Goal: Check status: Check status

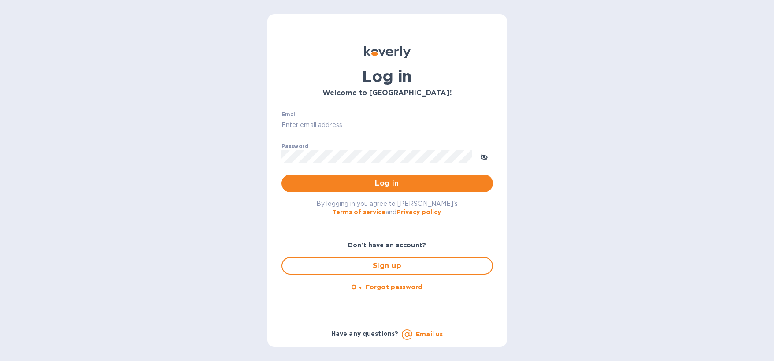
type input "[EMAIL_ADDRESS][DOMAIN_NAME]"
click at [383, 188] on span "Log in" at bounding box center [387, 183] width 197 height 11
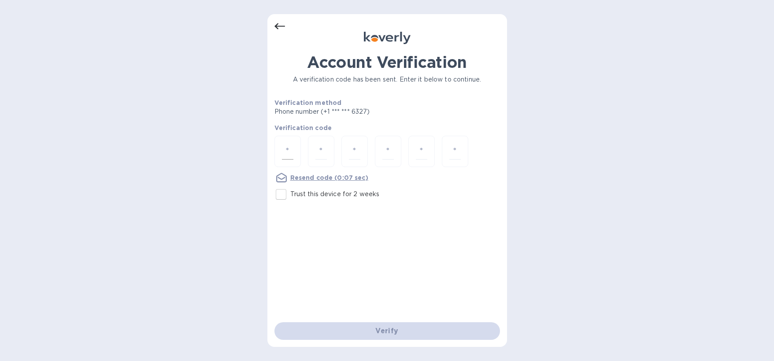
click at [283, 149] on input "number" at bounding box center [287, 151] width 11 height 16
type input "3"
type input "4"
type input "9"
type input "4"
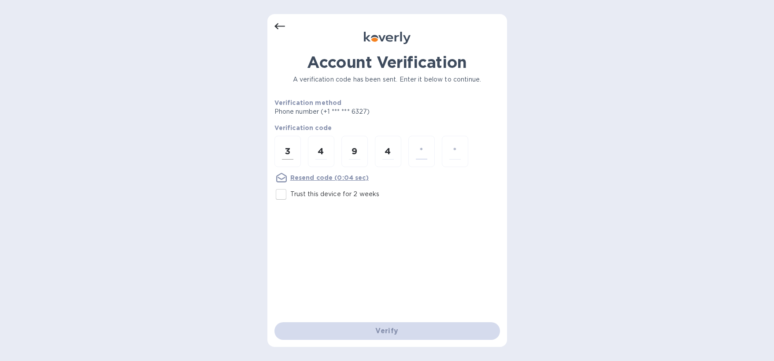
type input "8"
type input "0"
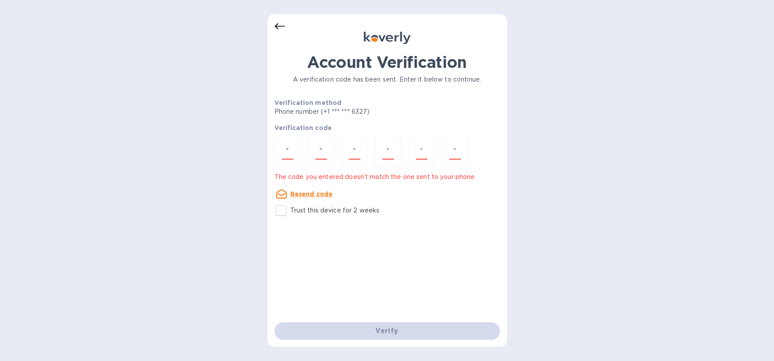
click at [402, 270] on div "Account Verification A verification code has been sent. Enter it below to conti…" at bounding box center [388, 187] width 226 height 269
click at [277, 212] on input "Trust this device for 2 weeks" at bounding box center [281, 210] width 19 height 19
checkbox input "true"
click at [394, 338] on div "Verify" at bounding box center [387, 331] width 233 height 25
drag, startPoint x: 397, startPoint y: 330, endPoint x: 393, endPoint y: 313, distance: 17.3
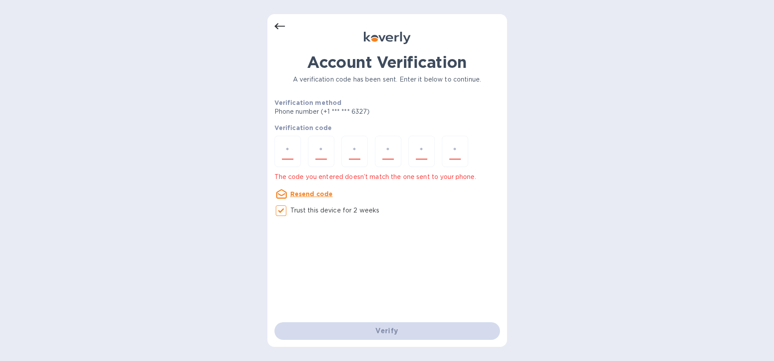
click at [397, 329] on div "Verify" at bounding box center [387, 331] width 233 height 25
click at [315, 191] on u "Resend code" at bounding box center [311, 193] width 43 height 7
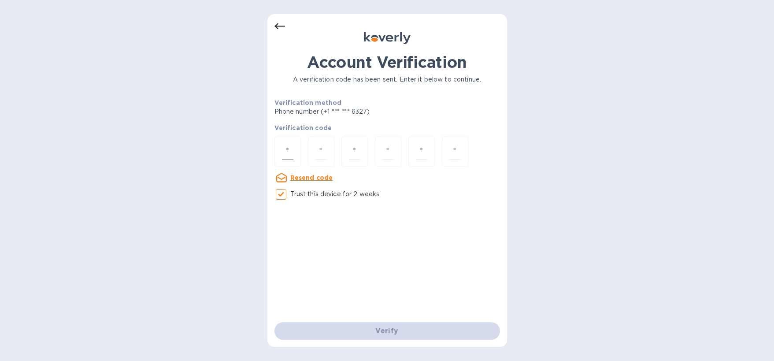
click at [293, 147] on input "number" at bounding box center [287, 151] width 11 height 16
type input "2"
type input "4"
type input "3"
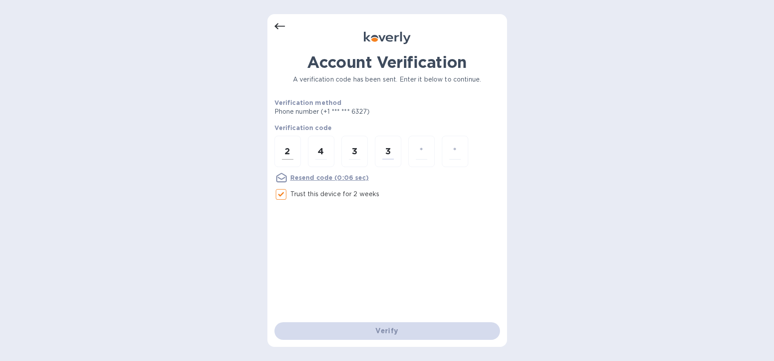
type input "3"
type input "9"
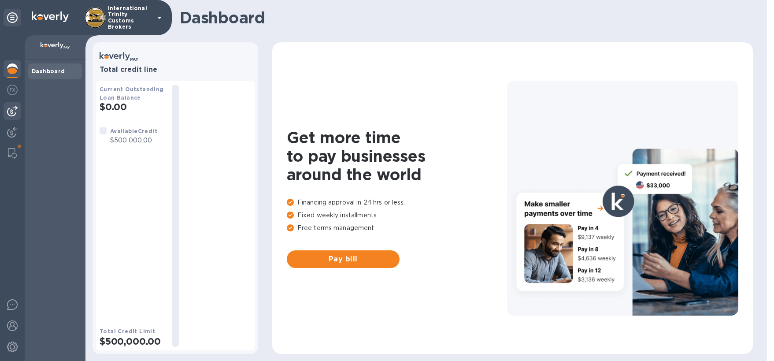
click at [14, 114] on img at bounding box center [12, 111] width 11 height 11
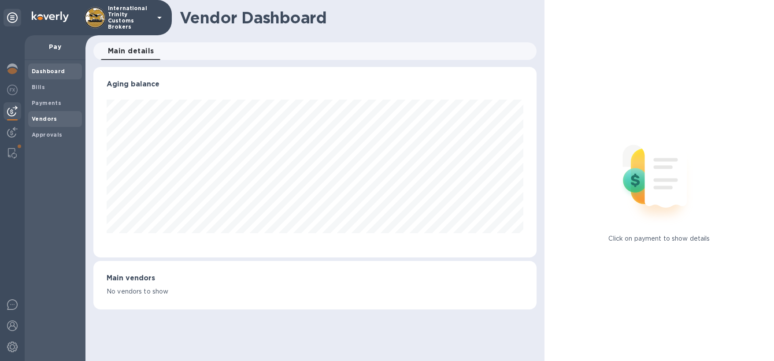
scroll to position [190, 443]
click at [49, 90] on span "Bills" at bounding box center [55, 87] width 47 height 9
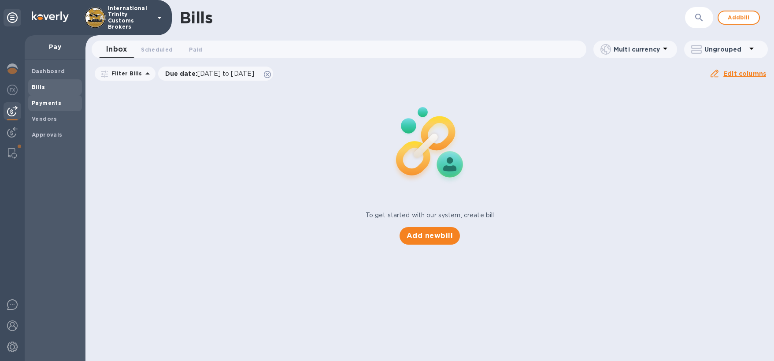
click at [48, 103] on b "Payments" at bounding box center [47, 103] width 30 height 7
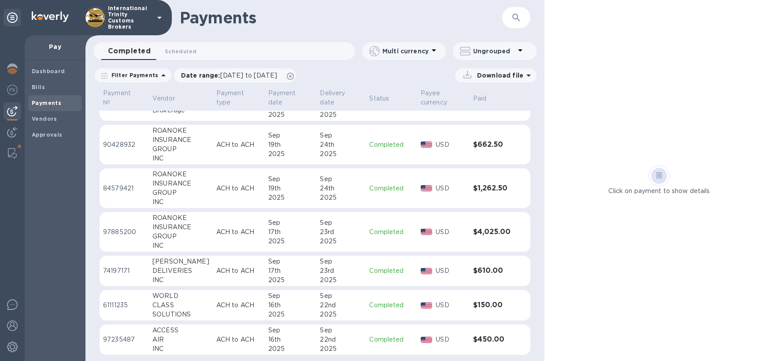
scroll to position [213, 0]
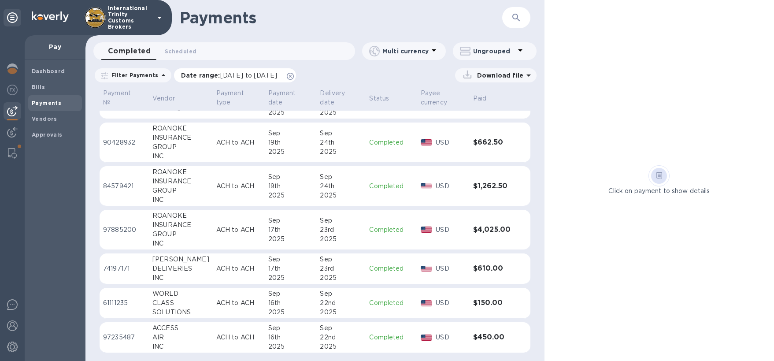
click at [197, 78] on p "Date range : [DATE] to [DATE]" at bounding box center [231, 75] width 100 height 9
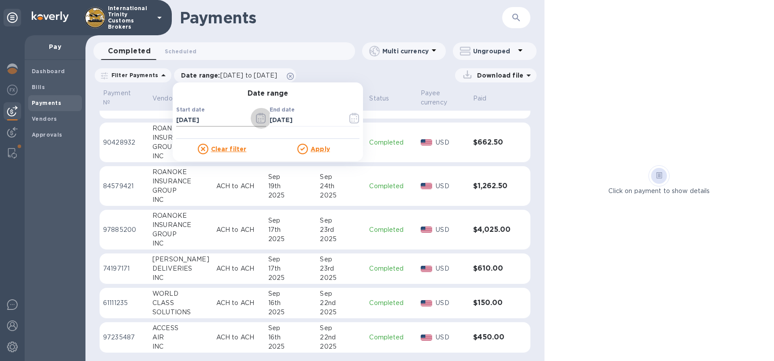
click at [260, 118] on icon "button" at bounding box center [261, 118] width 10 height 11
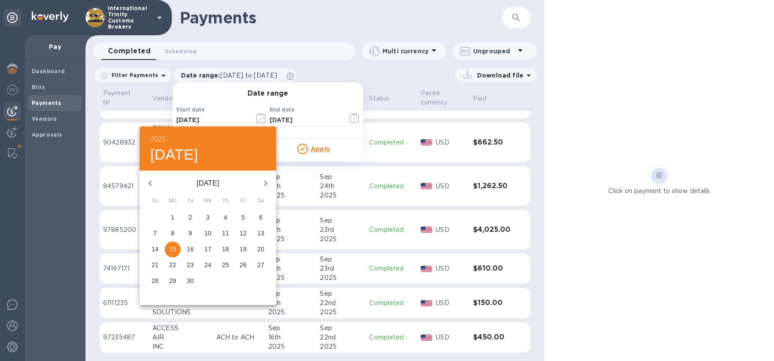
click at [153, 183] on icon "button" at bounding box center [150, 183] width 11 height 11
click at [242, 215] on p "1" at bounding box center [243, 217] width 4 height 9
type input "[DATE]"
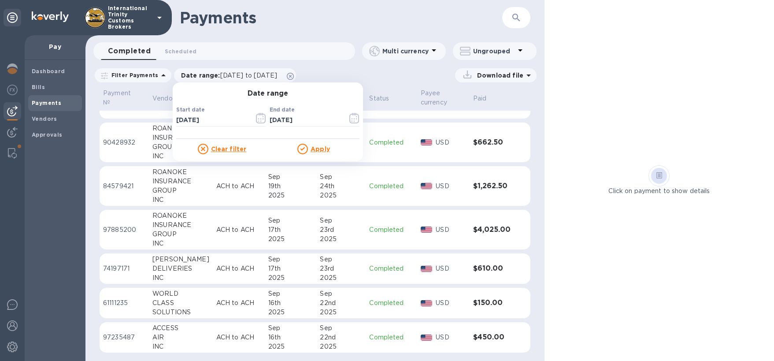
click at [316, 148] on u "Apply" at bounding box center [320, 148] width 19 height 7
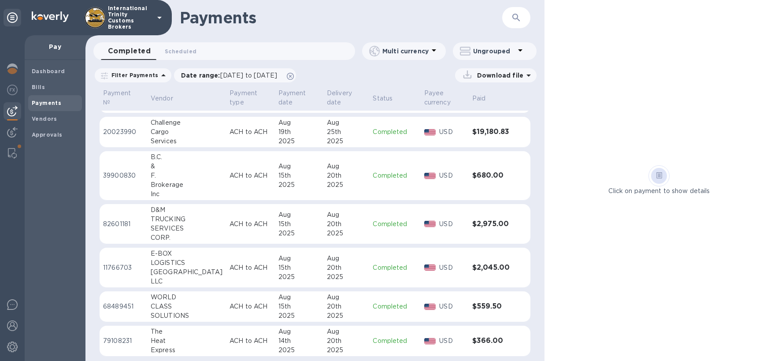
scroll to position [880, 0]
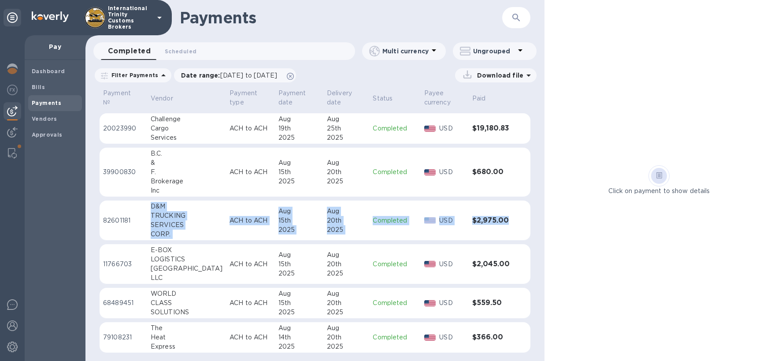
drag, startPoint x: 152, startPoint y: 203, endPoint x: 512, endPoint y: 229, distance: 361.9
click at [512, 229] on tr "82601181 D&M TRUCKING SERVICES CORP. ACH to [GEOGRAPHIC_DATA] [DATE] [DATE] Com…" at bounding box center [315, 220] width 431 height 40
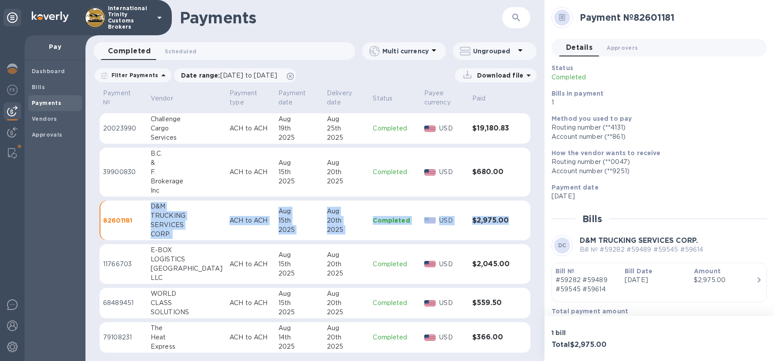
click at [507, 234] on td "$2,975.00" at bounding box center [493, 220] width 48 height 40
